Goal: Transaction & Acquisition: Purchase product/service

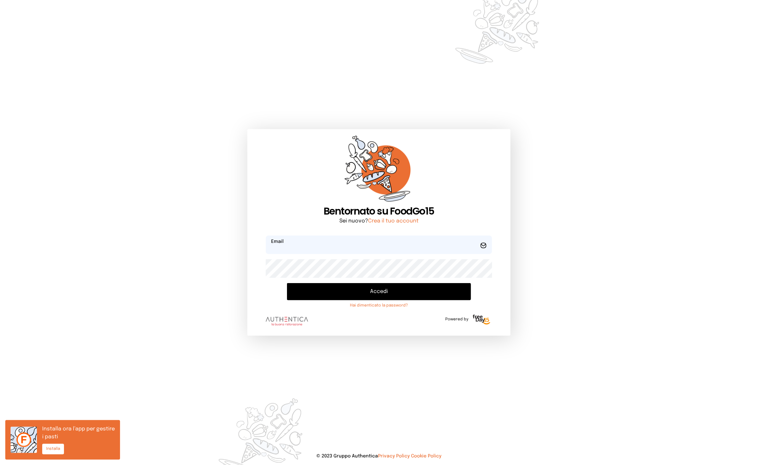
type input "**********"
click at [380, 287] on button "Accedi" at bounding box center [379, 291] width 184 height 17
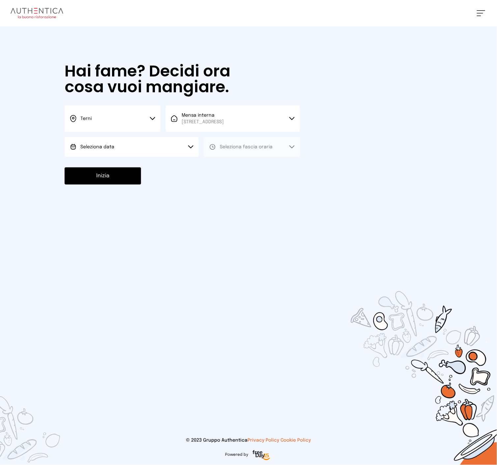
click at [158, 143] on button "Seleziona data" at bounding box center [132, 147] width 134 height 20
click at [138, 164] on li "[DATE], [DATE]" at bounding box center [132, 165] width 134 height 17
click at [259, 148] on span "Seleziona fascia oraria" at bounding box center [246, 147] width 53 height 5
click at [244, 166] on li "Pranzo" at bounding box center [252, 165] width 96 height 17
click at [113, 176] on button "Inizia" at bounding box center [103, 175] width 76 height 17
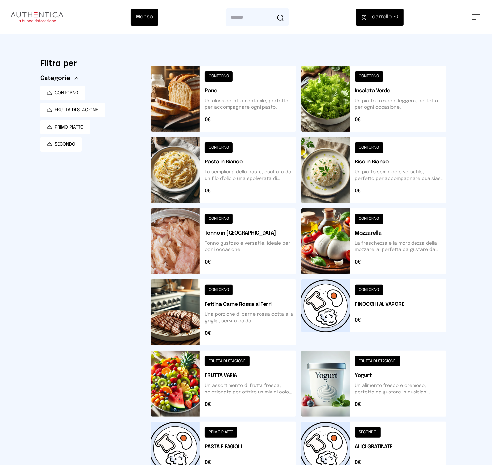
click at [238, 112] on button at bounding box center [223, 99] width 145 height 66
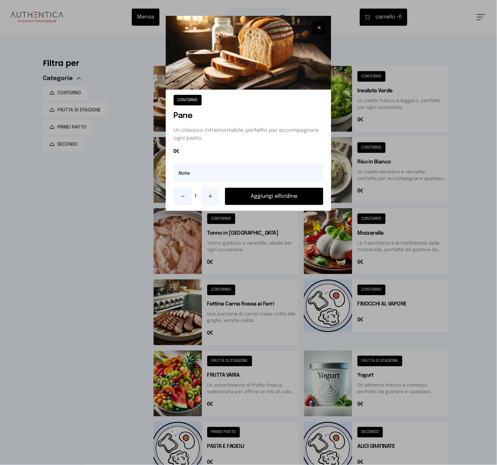
click at [269, 192] on button "Aggiungi all'ordine" at bounding box center [274, 196] width 99 height 17
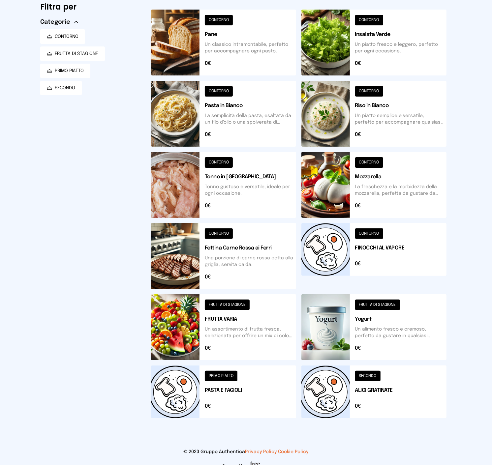
scroll to position [67, 0]
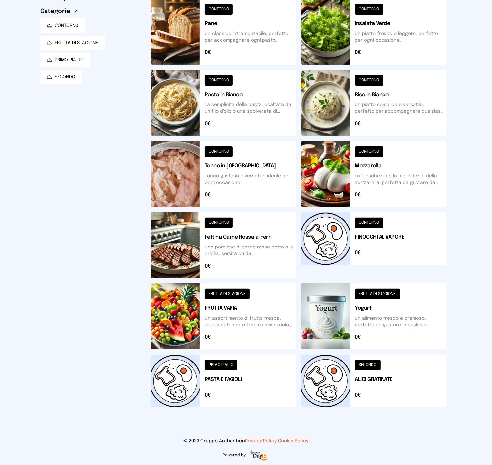
click at [375, 314] on button at bounding box center [373, 317] width 145 height 66
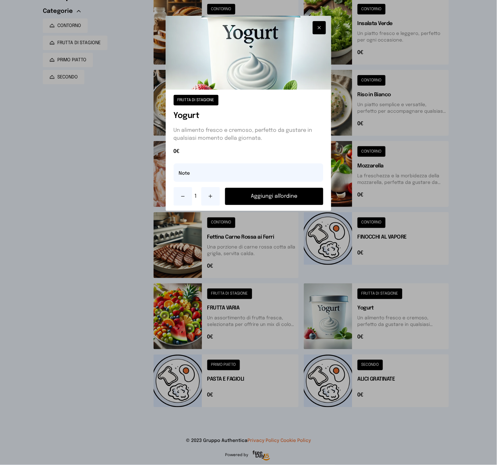
click at [249, 196] on button "Aggiungi all'ordine" at bounding box center [274, 196] width 99 height 17
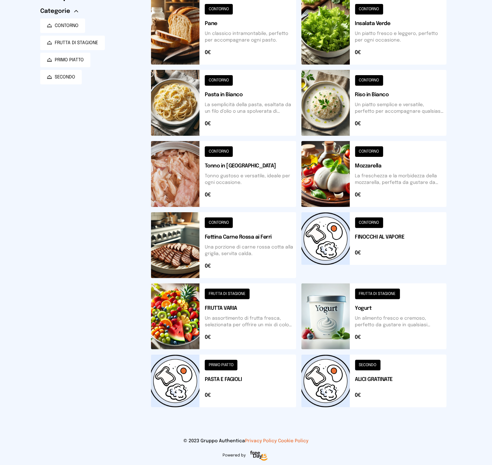
click at [230, 323] on button at bounding box center [223, 317] width 145 height 66
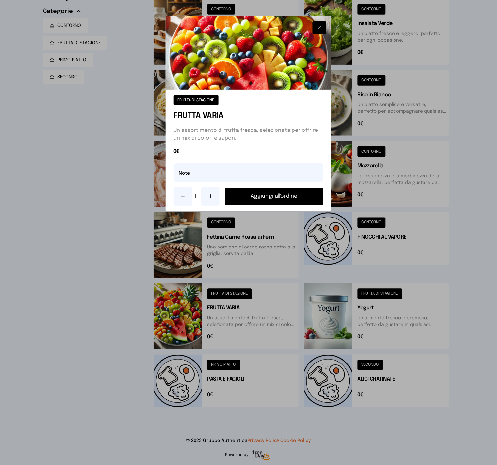
click at [214, 196] on button at bounding box center [210, 196] width 18 height 18
click at [246, 196] on button "Aggiungi all'ordine" at bounding box center [274, 196] width 99 height 17
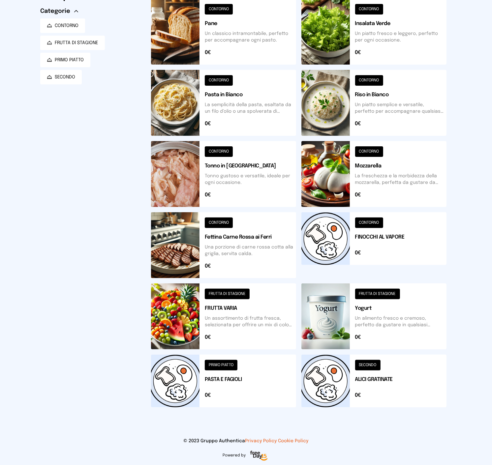
click at [249, 385] on button at bounding box center [223, 381] width 145 height 53
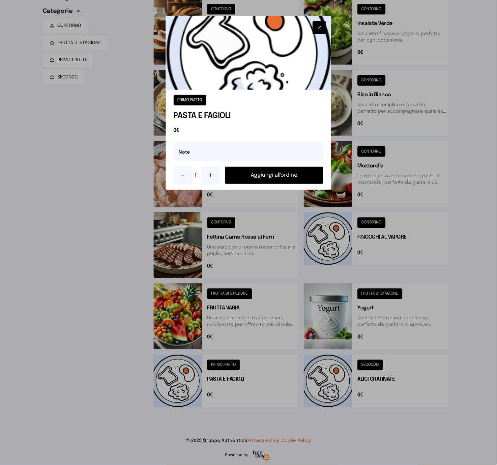
click at [264, 177] on button "Aggiungi all'ordine" at bounding box center [274, 175] width 99 height 17
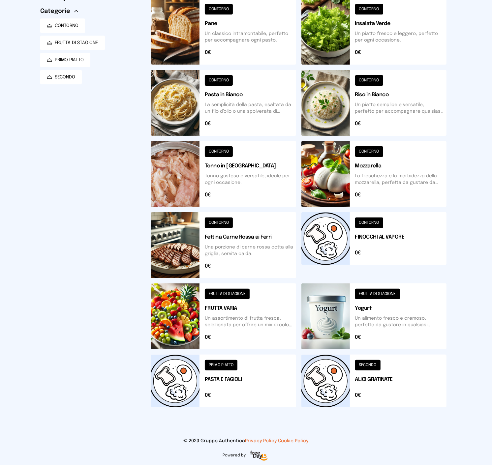
click at [407, 384] on button at bounding box center [373, 381] width 145 height 53
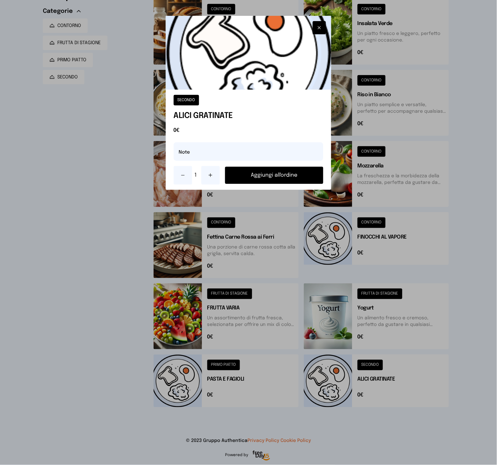
click at [255, 174] on button "Aggiungi all'ordine" at bounding box center [274, 175] width 99 height 17
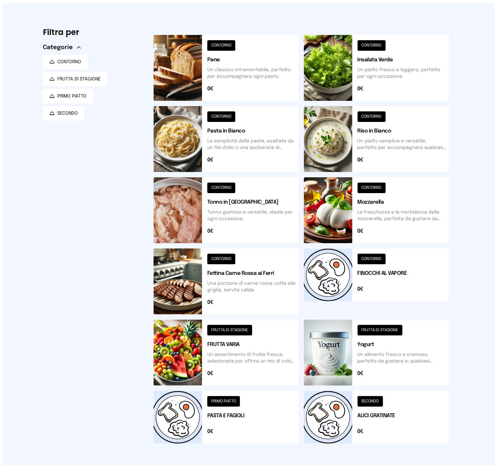
scroll to position [0, 0]
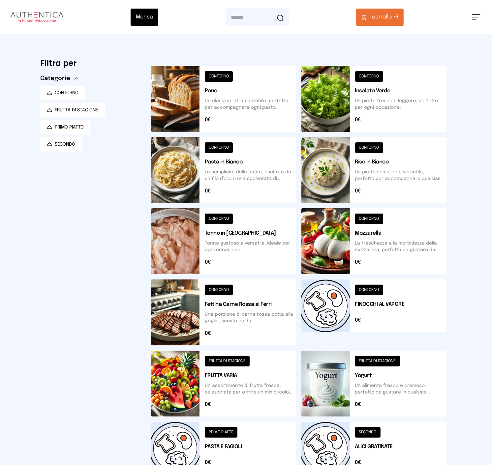
click at [381, 20] on span "carrello •" at bounding box center [383, 17] width 23 height 8
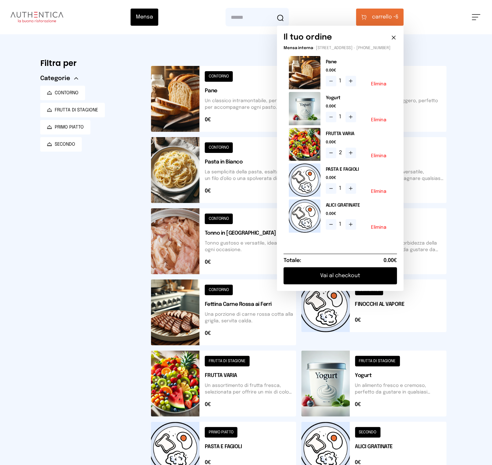
click at [354, 122] on button at bounding box center [351, 117] width 11 height 11
click at [370, 280] on button "Vai al checkout" at bounding box center [340, 275] width 113 height 17
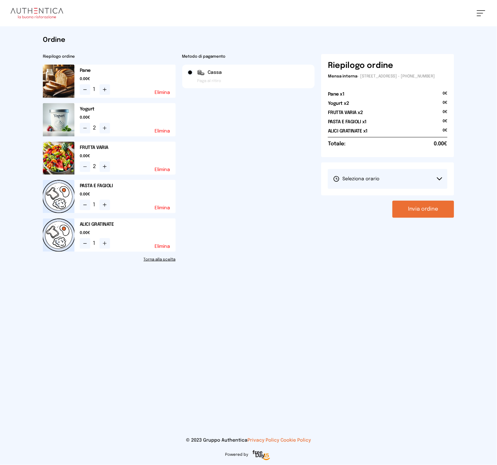
click at [389, 184] on button "Seleziona orario" at bounding box center [388, 179] width 120 height 20
click at [360, 200] on span "1° Turno (13:00 - 15:00)" at bounding box center [358, 197] width 50 height 7
click at [407, 212] on button "Invia ordine" at bounding box center [424, 209] width 62 height 17
